Goal: Information Seeking & Learning: Learn about a topic

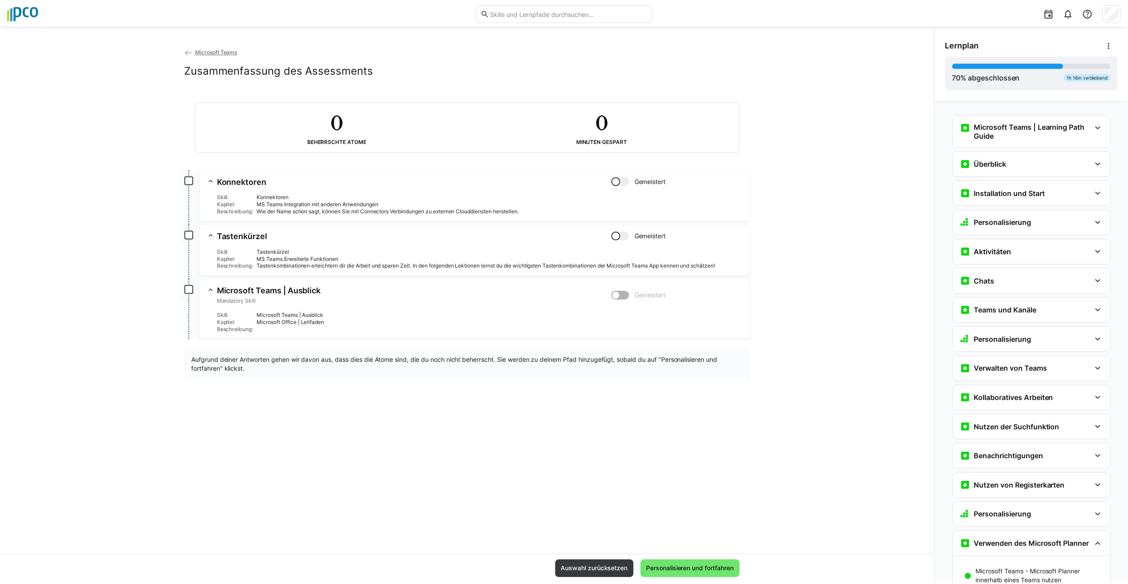
scroll to position [557, 0]
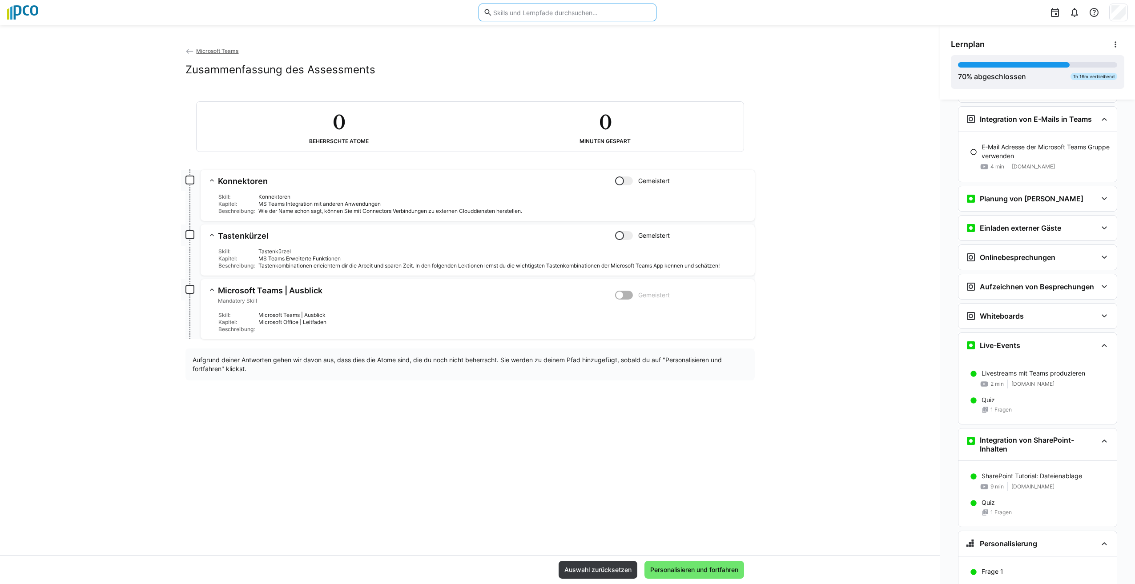
click at [546, 15] on input "text" at bounding box center [571, 12] width 159 height 8
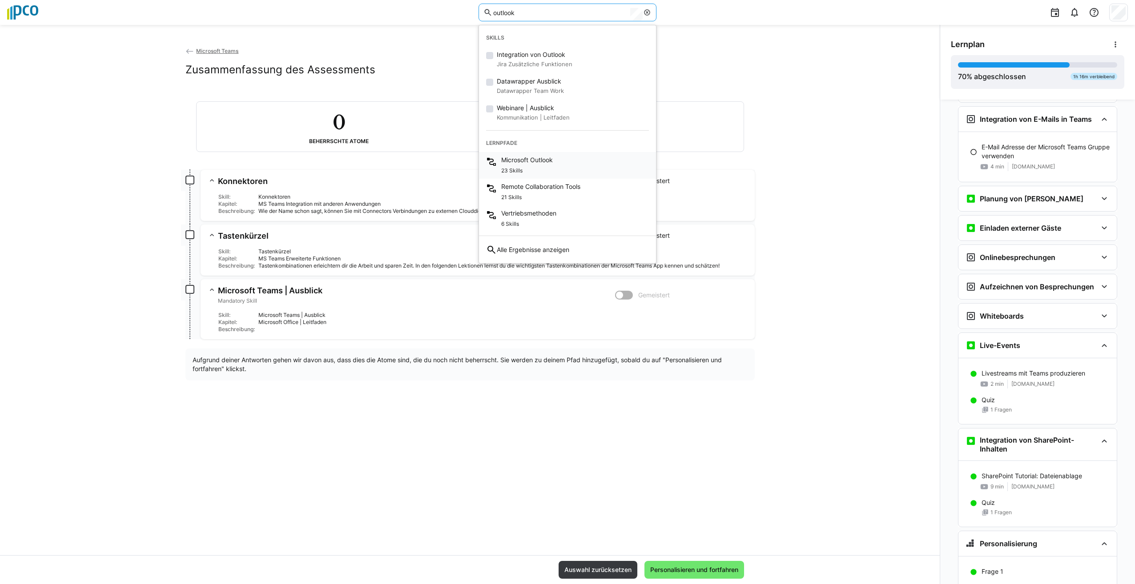
type input "outlook"
click at [551, 162] on span "Microsoft Outlook" at bounding box center [527, 160] width 52 height 9
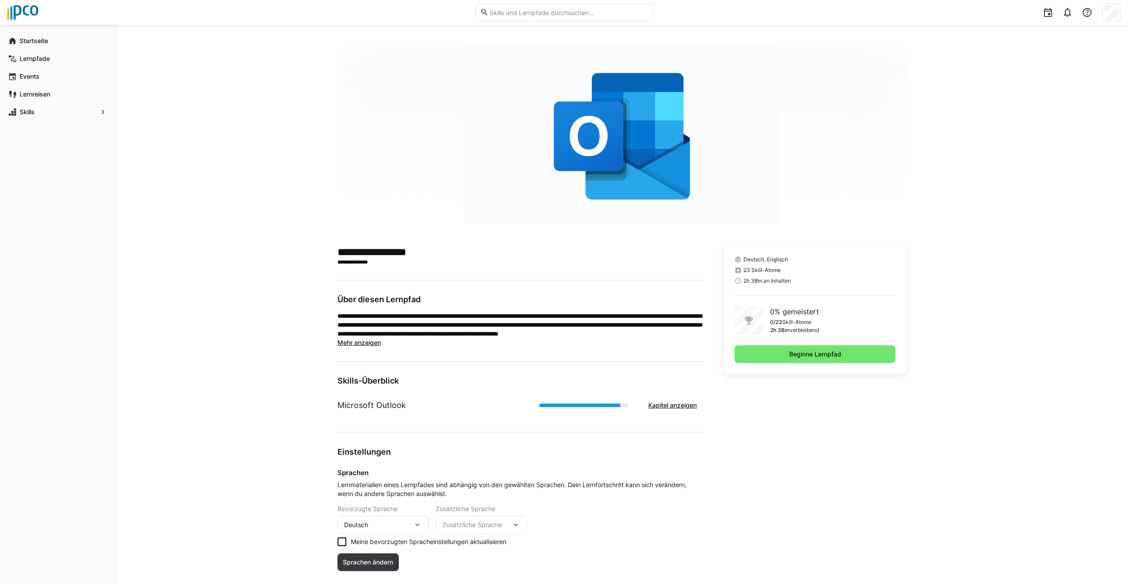
click at [368, 343] on span "Mehr anzeigen" at bounding box center [360, 343] width 44 height 8
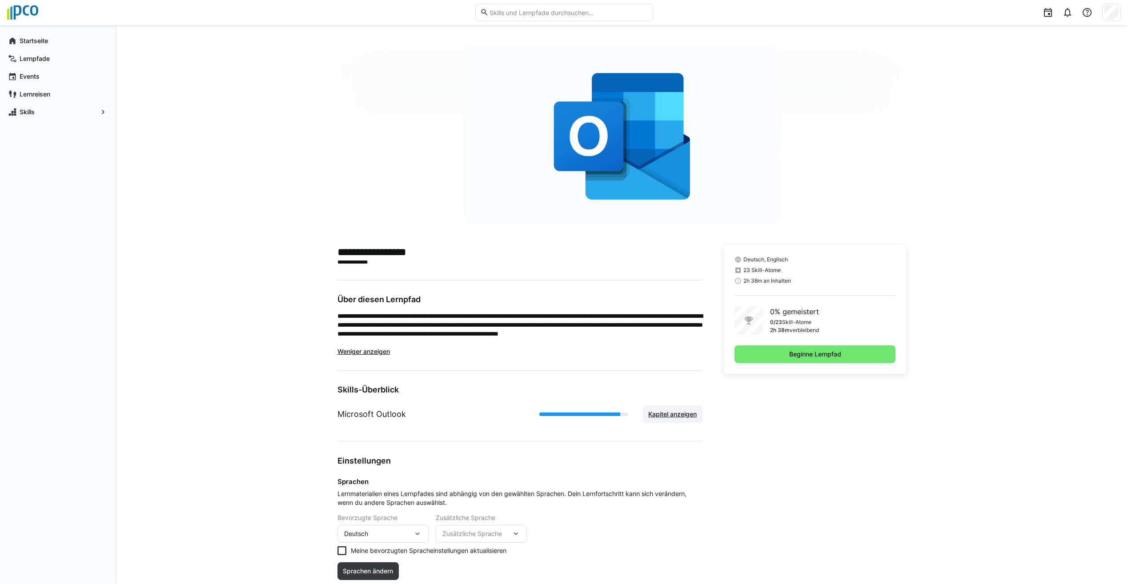
click at [676, 417] on span "Kapitel anzeigen" at bounding box center [672, 414] width 51 height 9
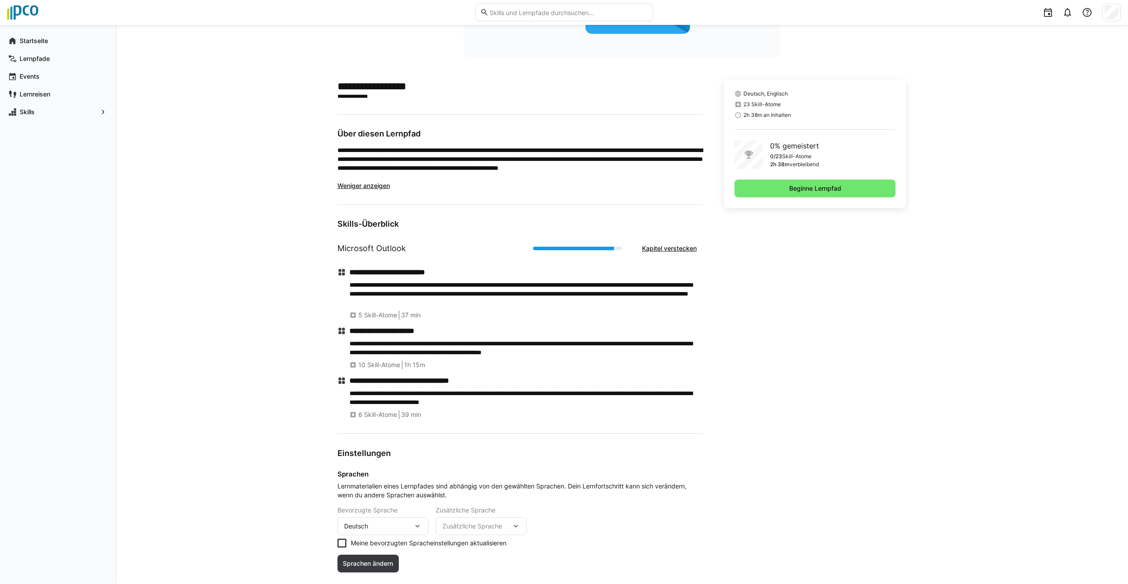
scroll to position [186, 0]
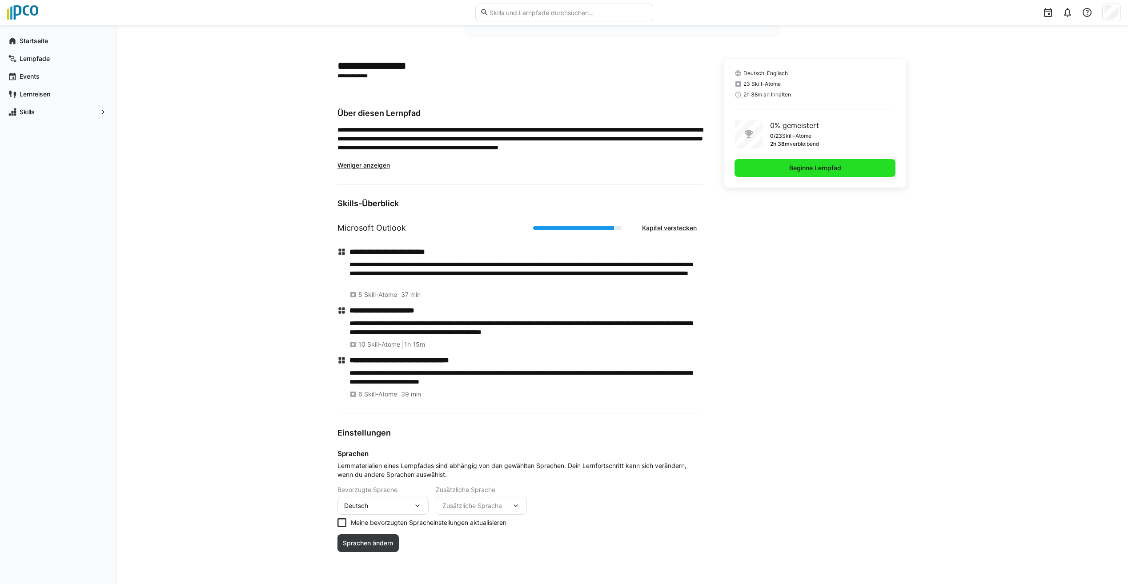
click at [811, 165] on span "Beginne Lernpfad" at bounding box center [815, 168] width 55 height 9
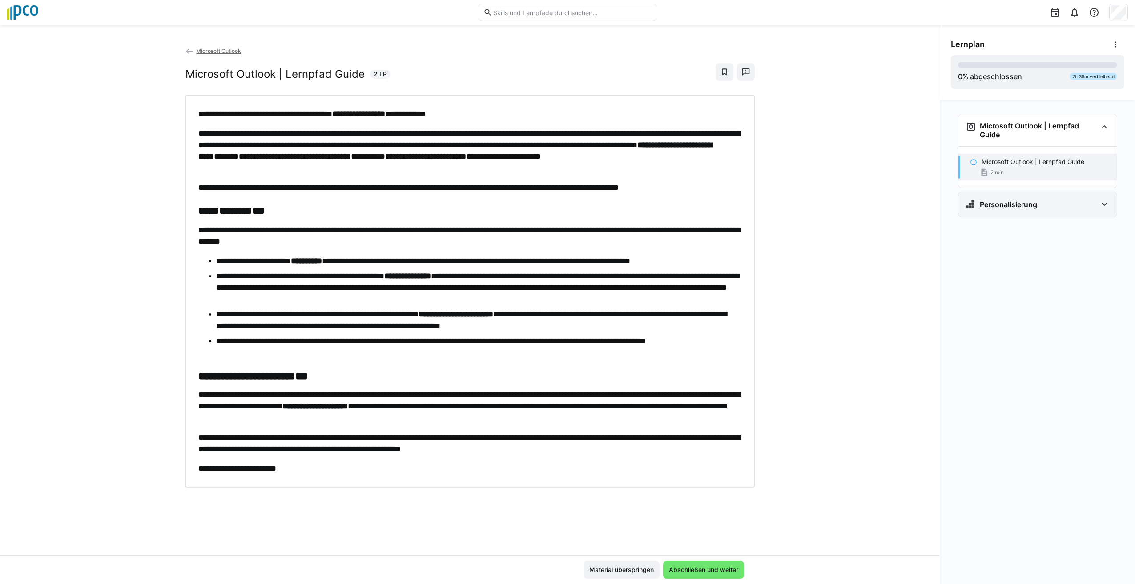
click at [1104, 201] on eds-icon at bounding box center [1104, 204] width 11 height 11
click at [907, 302] on div "**********" at bounding box center [470, 300] width 940 height 509
click at [723, 574] on span "Abschließen und weiter" at bounding box center [703, 570] width 81 height 18
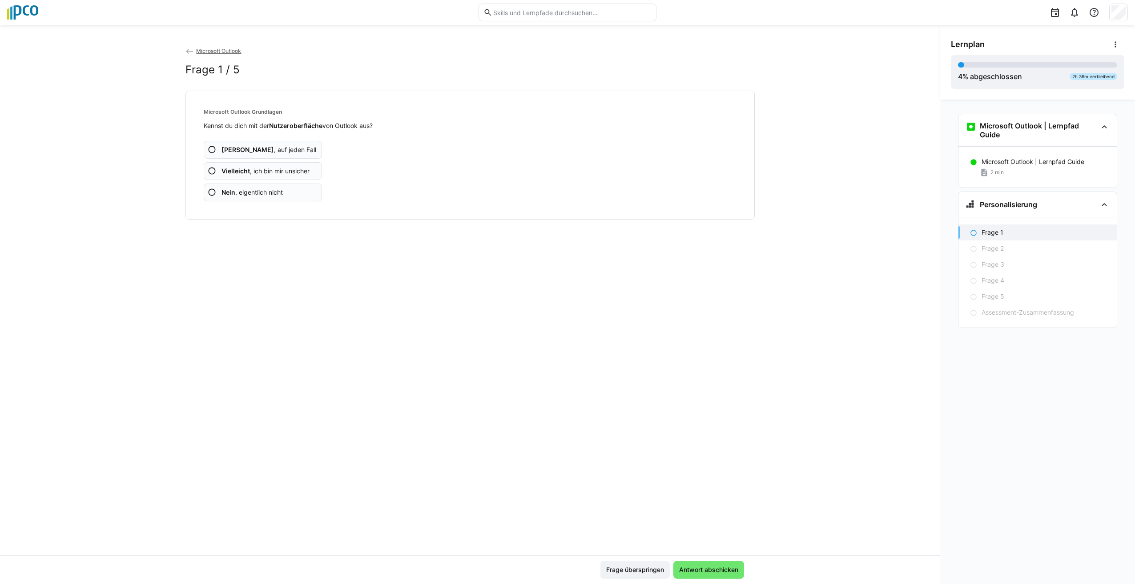
click at [209, 173] on eds-icon at bounding box center [212, 171] width 9 height 9
click at [209, 150] on eds-icon at bounding box center [212, 149] width 9 height 9
click at [212, 168] on eds-icon at bounding box center [212, 171] width 9 height 9
click at [212, 194] on eds-icon at bounding box center [212, 192] width 9 height 9
click at [216, 193] on eds-icon at bounding box center [212, 192] width 9 height 9
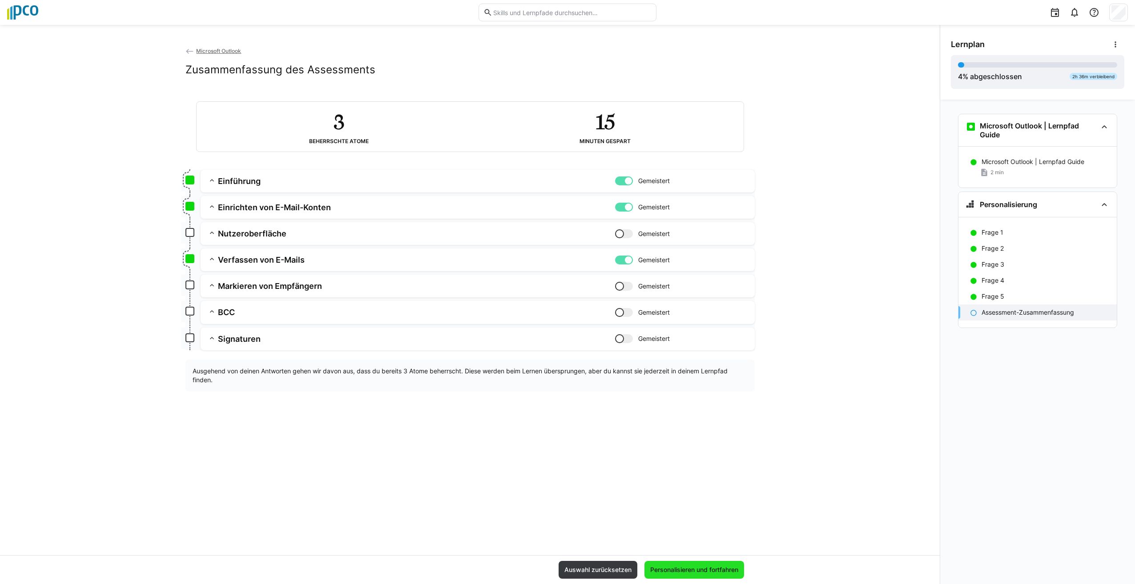
click at [706, 571] on span "Personalisieren und fortfahren" at bounding box center [694, 570] width 91 height 9
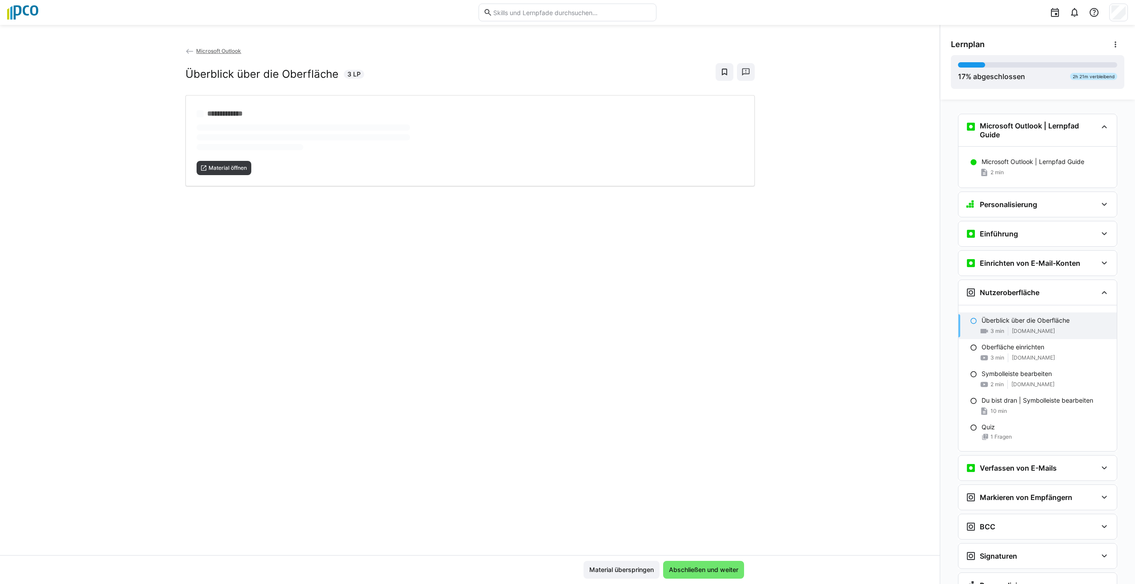
scroll to position [7, 0]
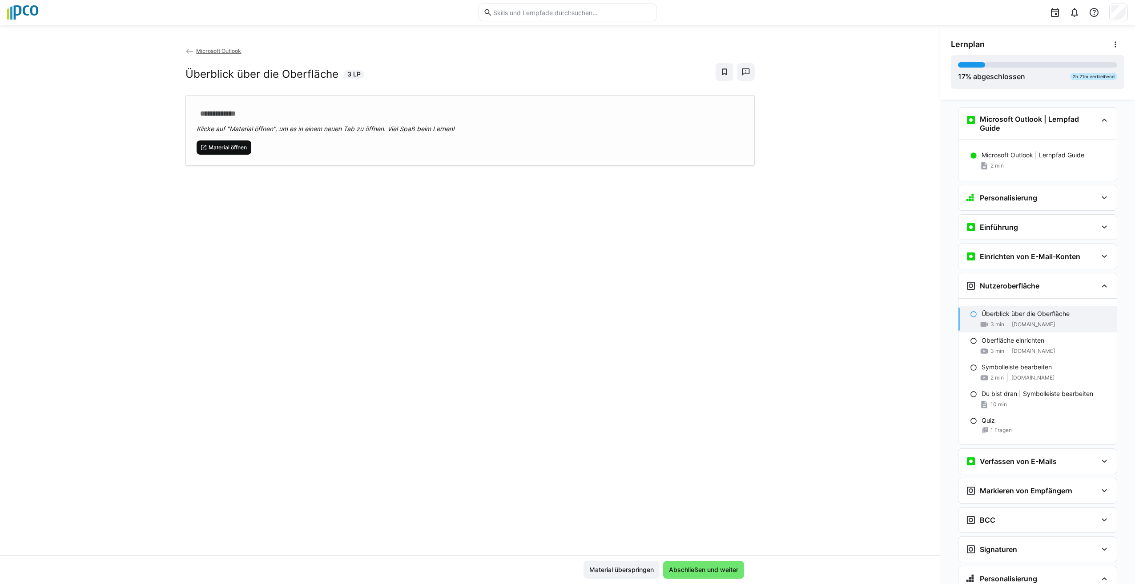
click at [211, 150] on span "Material öffnen" at bounding box center [228, 147] width 40 height 7
click at [204, 147] on eds-icon at bounding box center [203, 147] width 7 height 7
click at [1102, 197] on eds-icon at bounding box center [1104, 198] width 11 height 11
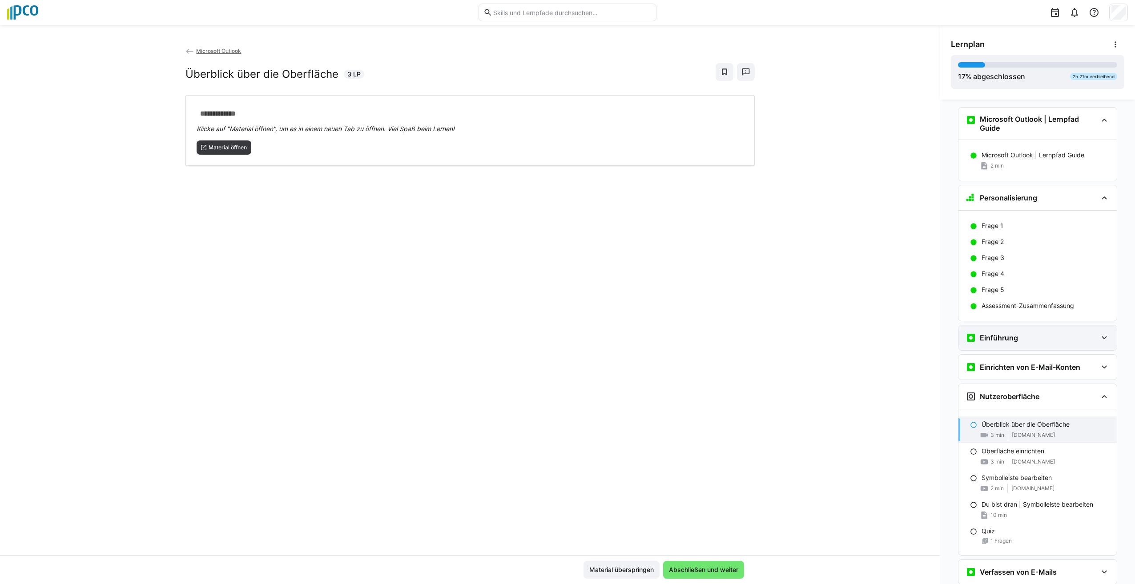
click at [1101, 335] on eds-icon at bounding box center [1104, 338] width 11 height 11
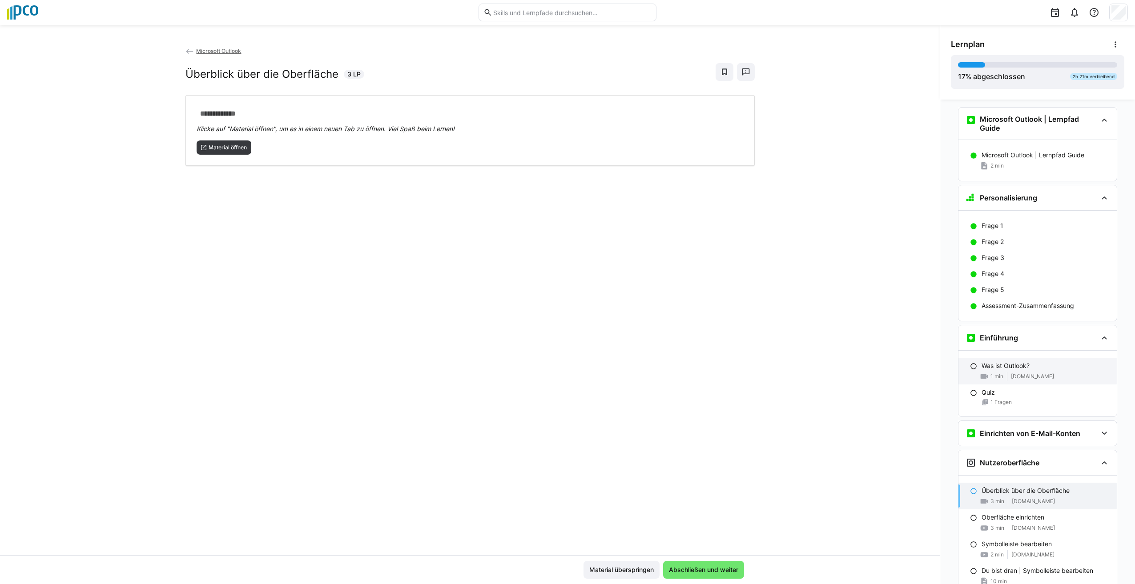
click at [970, 366] on eds-icon at bounding box center [973, 366] width 7 height 7
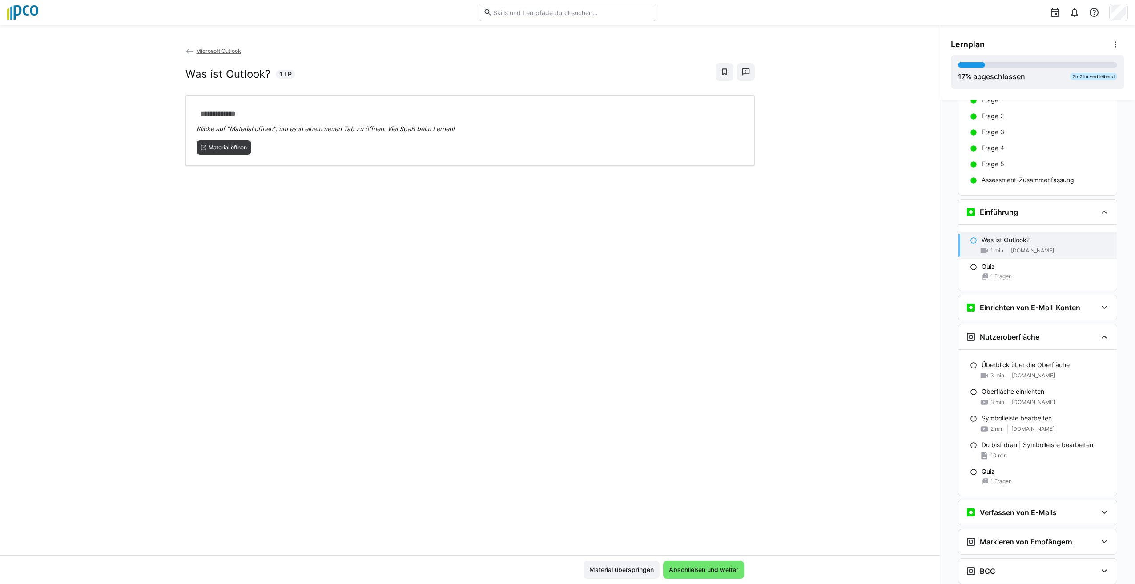
scroll to position [232, 0]
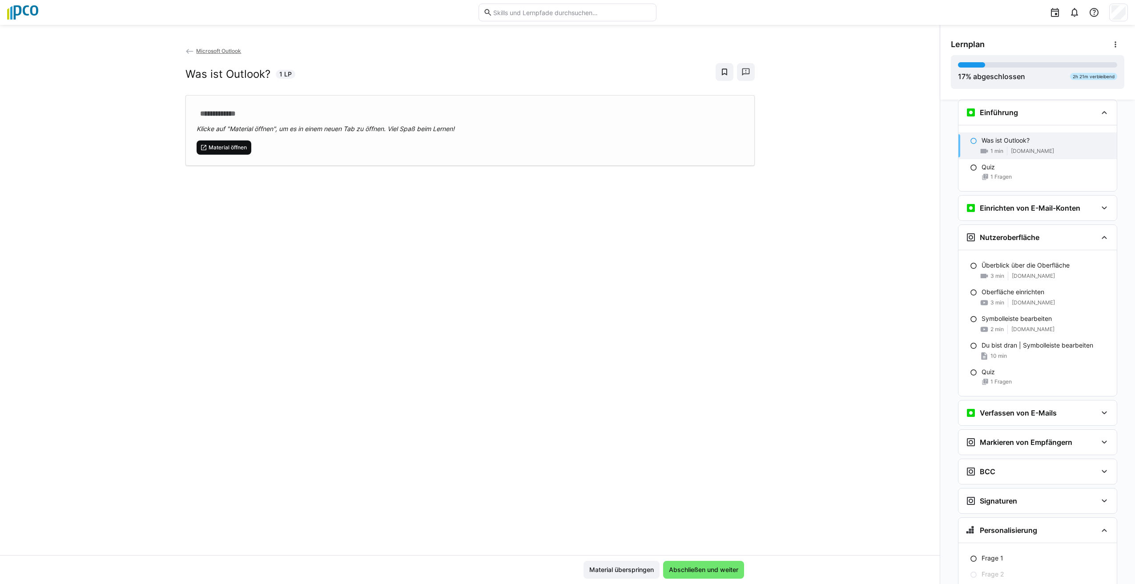
click at [222, 146] on span "Material öffnen" at bounding box center [228, 147] width 40 height 7
click at [1094, 207] on div "Einrichten von E-Mail-Konten" at bounding box center [1037, 208] width 158 height 25
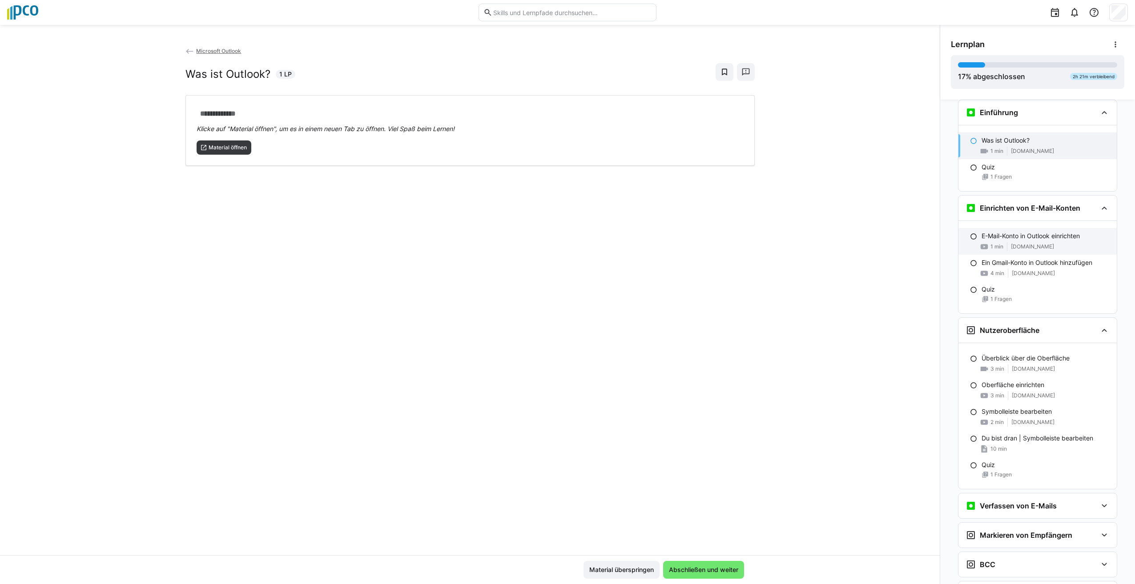
click at [970, 236] on eds-icon at bounding box center [973, 236] width 7 height 7
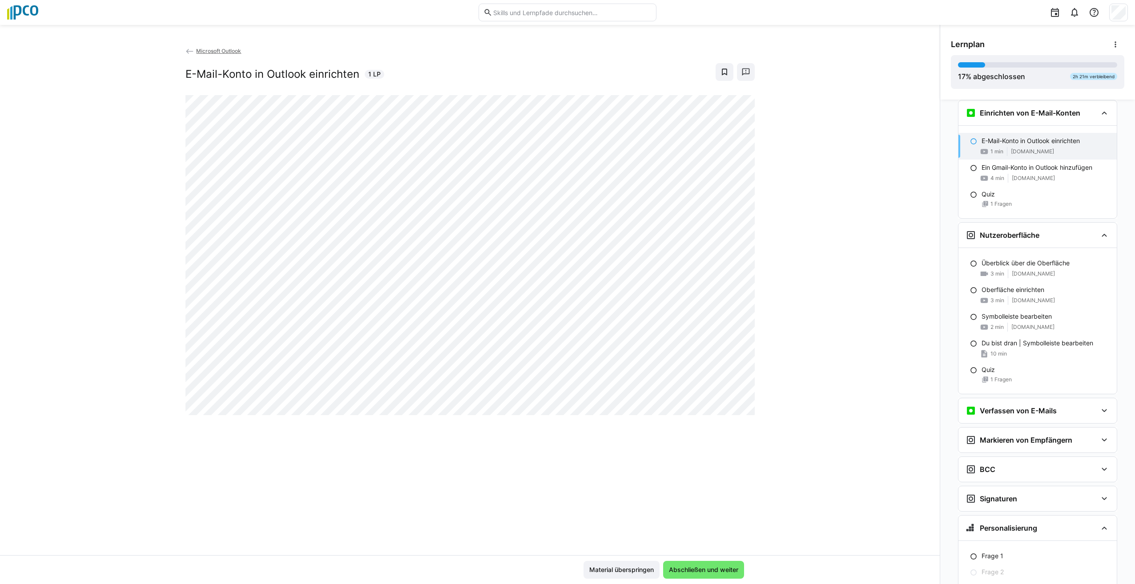
scroll to position [328, 0]
